Goal: Find specific fact: Find specific fact

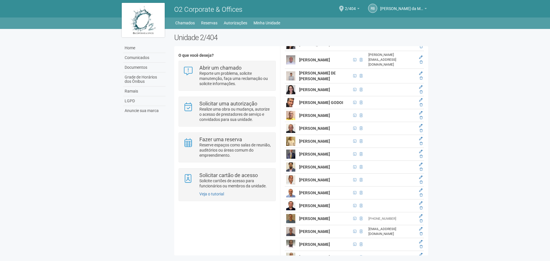
scroll to position [1181, 0]
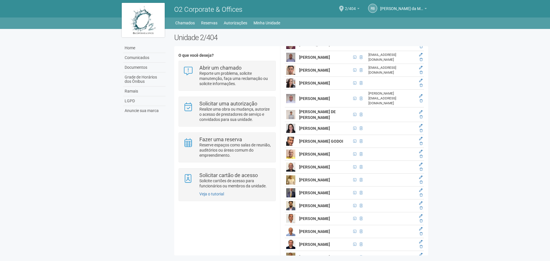
click at [353, 5] on span "2/404" at bounding box center [350, 6] width 11 height 10
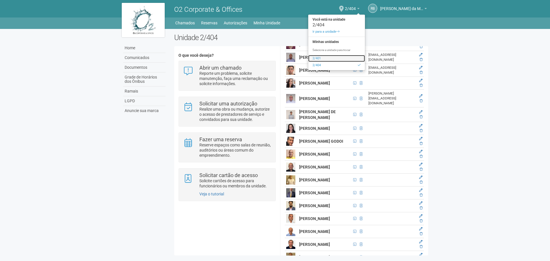
click at [318, 58] on link "2/401" at bounding box center [336, 58] width 57 height 7
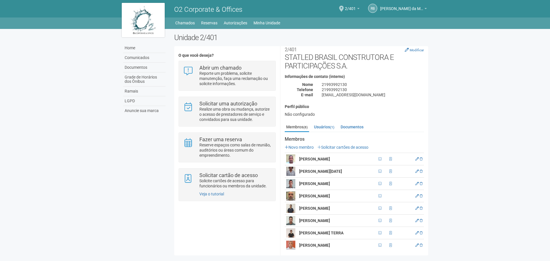
scroll to position [9, 0]
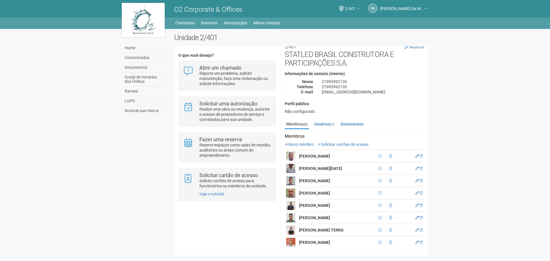
click at [350, 7] on span "2/401" at bounding box center [350, 6] width 11 height 10
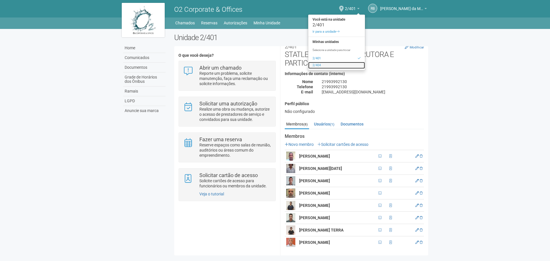
click at [326, 66] on link "2/404" at bounding box center [336, 65] width 57 height 7
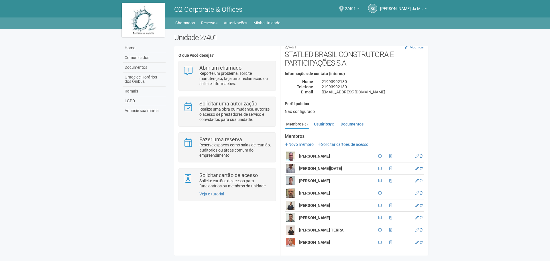
click at [349, 11] on link "2/401" at bounding box center [352, 9] width 15 height 5
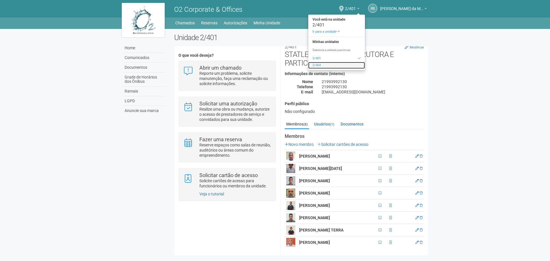
click at [317, 62] on link "2/404" at bounding box center [336, 65] width 57 height 7
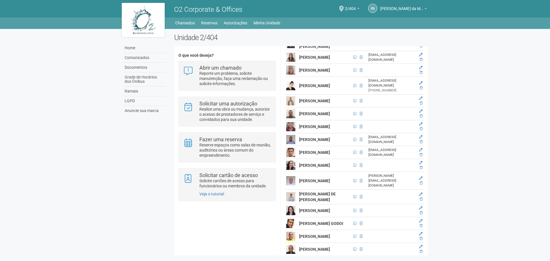
scroll to position [1089, 0]
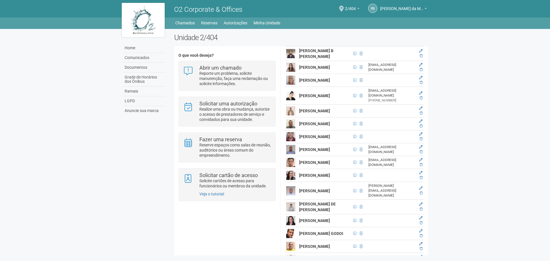
drag, startPoint x: 300, startPoint y: 79, endPoint x: 316, endPoint y: 87, distance: 18.7
copy strong "[PERSON_NAME]"
click at [488, 83] on body "Aguarde... O2 Corporate & Offices RB [PERSON_NAME] da Motta Junior [PERSON_NAME…" at bounding box center [275, 130] width 550 height 261
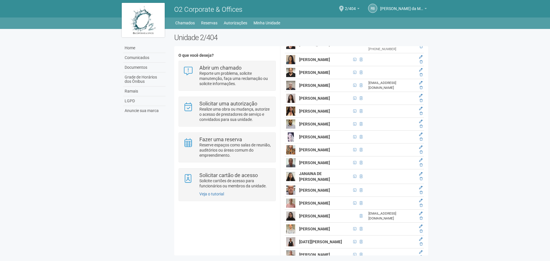
scroll to position [837, 0]
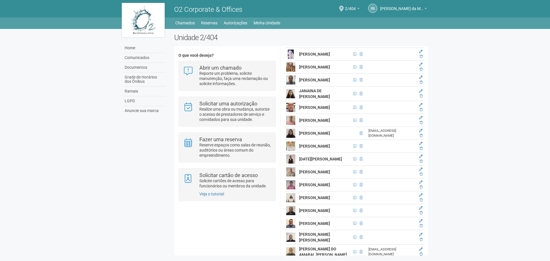
drag, startPoint x: 299, startPoint y: 103, endPoint x: 326, endPoint y: 113, distance: 28.9
click at [326, 22] on td "[PERSON_NAME]" at bounding box center [325, 15] width 54 height 13
copy strong "[PERSON_NAME]"
